Goal: Transaction & Acquisition: Subscribe to service/newsletter

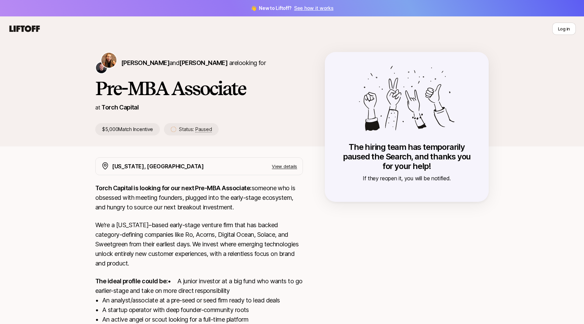
click at [33, 27] on icon at bounding box center [25, 28] width 30 height 6
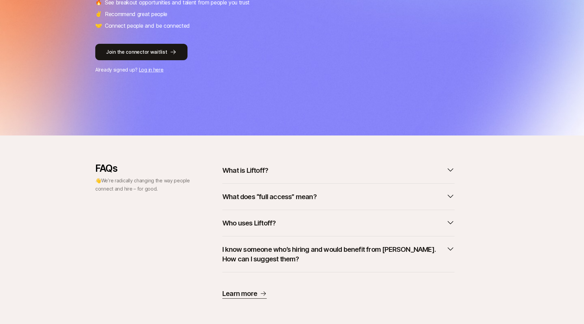
scroll to position [146, 0]
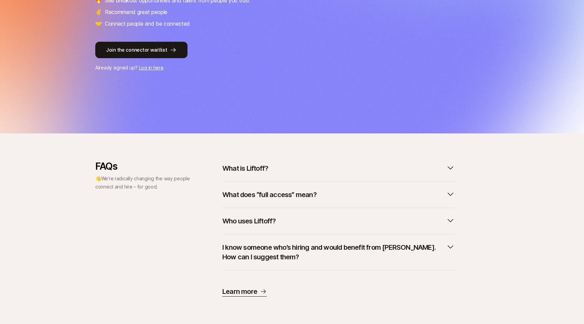
click at [231, 167] on p "What is Liftoff?" at bounding box center [245, 168] width 46 height 10
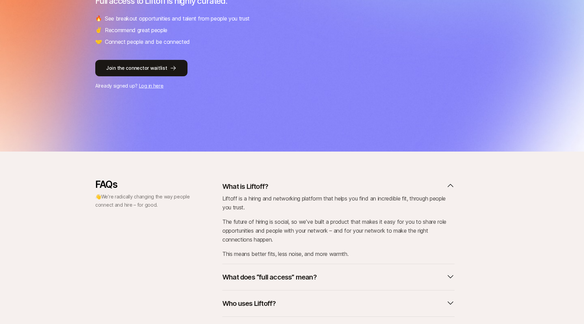
scroll to position [0, 0]
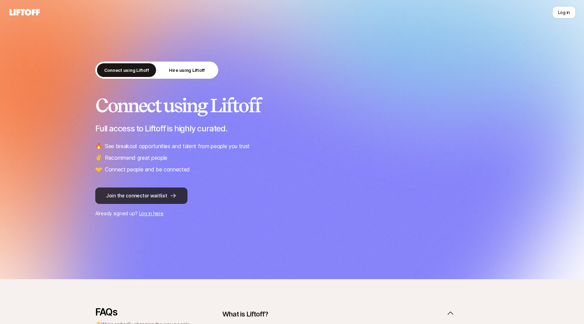
click at [145, 192] on button "Join the connector waitlist" at bounding box center [141, 195] width 92 height 16
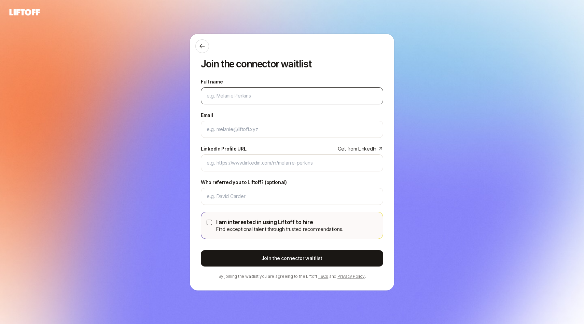
click at [245, 92] on input "Full name" at bounding box center [292, 96] width 171 height 8
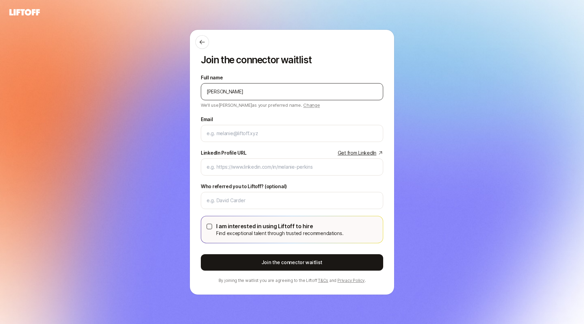
type input "[PERSON_NAME]"
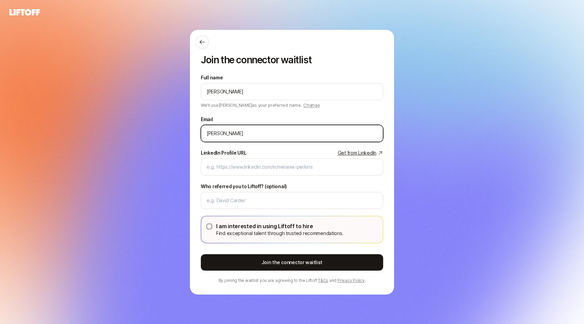
type input "[EMAIL_ADDRESS][DOMAIN_NAME]"
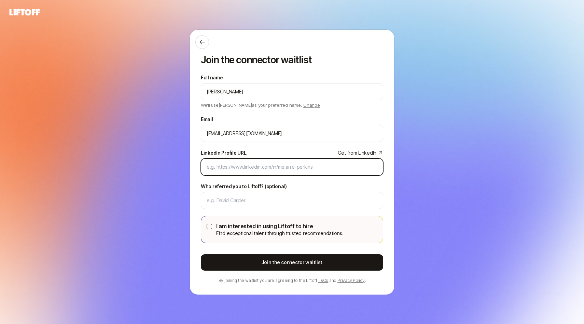
click at [254, 168] on input "LinkedIn Profile URL Get from LinkedIn" at bounding box center [292, 167] width 171 height 8
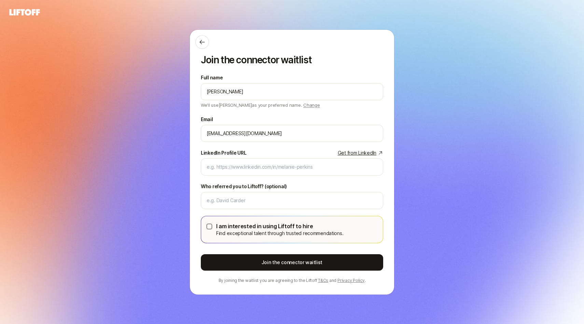
click at [366, 153] on link "Get from LinkedIn" at bounding box center [360, 153] width 45 height 8
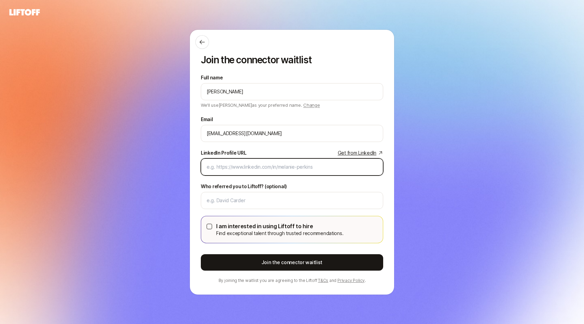
click at [248, 165] on input "LinkedIn Profile URL Get from LinkedIn" at bounding box center [292, 167] width 171 height 8
paste input "[URL][DOMAIN_NAME]"
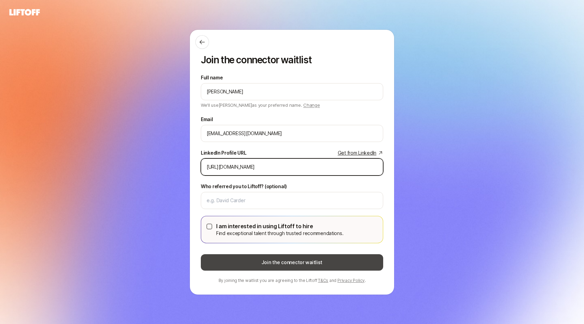
type input "[URL][DOMAIN_NAME]"
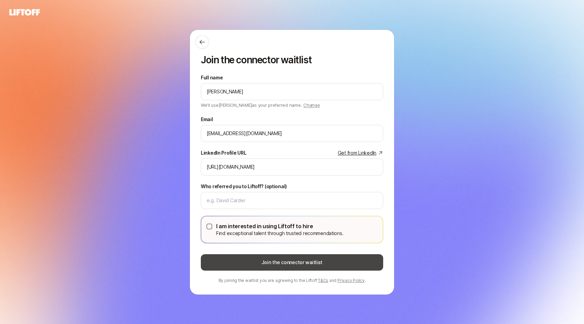
click at [217, 261] on button "Join the connector waitlist" at bounding box center [292, 262] width 182 height 16
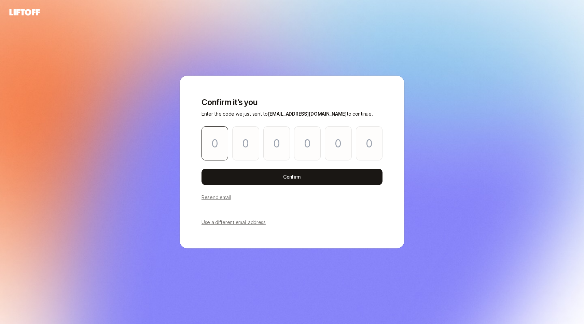
type input "0"
type input "5"
type input "9"
type input "7"
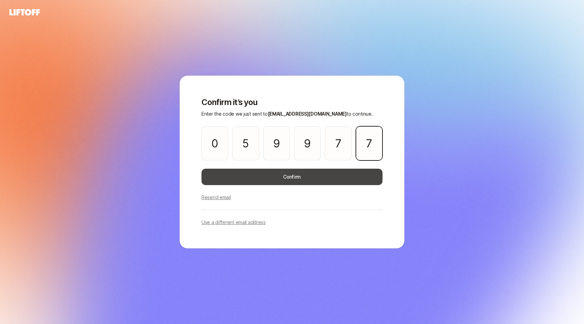
type input "7"
click at [259, 173] on button "Confirm" at bounding box center [292, 176] width 181 height 16
